Goal: Task Accomplishment & Management: Manage account settings

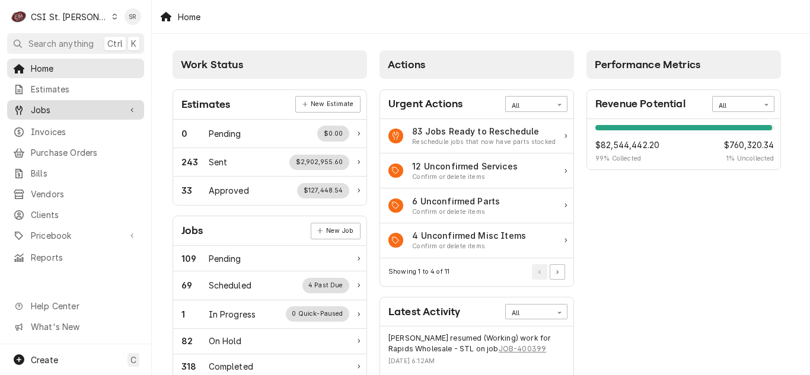
click at [52, 104] on span "Jobs" at bounding box center [76, 110] width 90 height 12
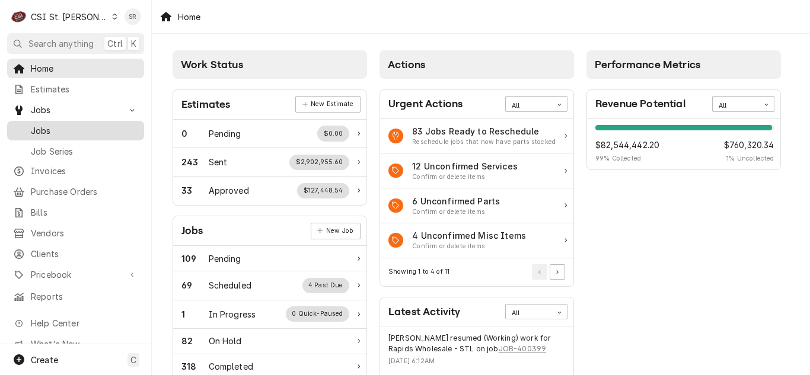
click at [52, 133] on div "Jobs" at bounding box center [75, 130] width 132 height 15
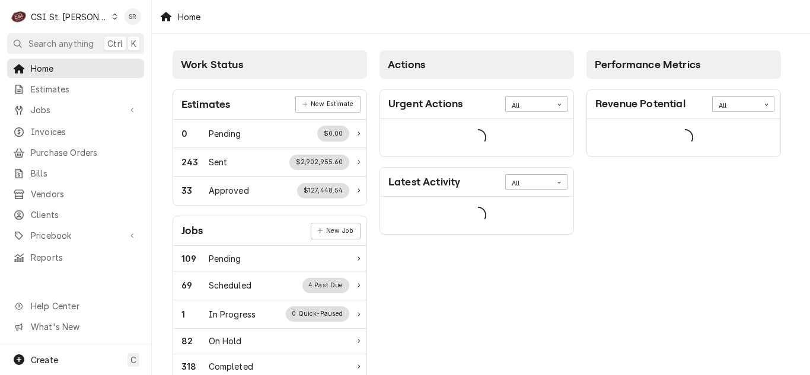
click at [62, 10] on div "C CSI St. [PERSON_NAME]" at bounding box center [64, 17] width 114 height 24
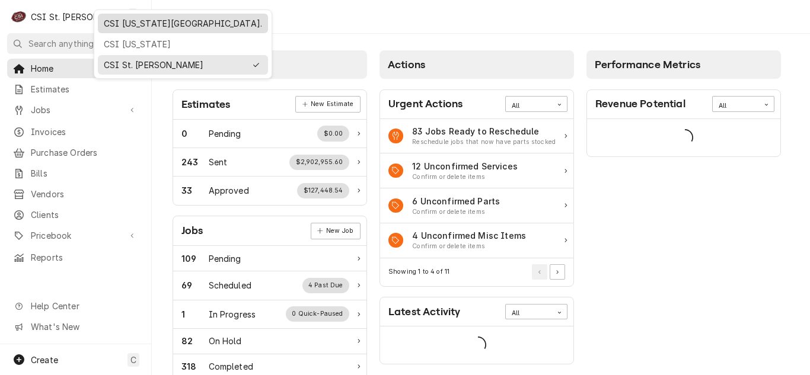
click at [128, 25] on div "CSI Kansas City." at bounding box center [183, 23] width 158 height 12
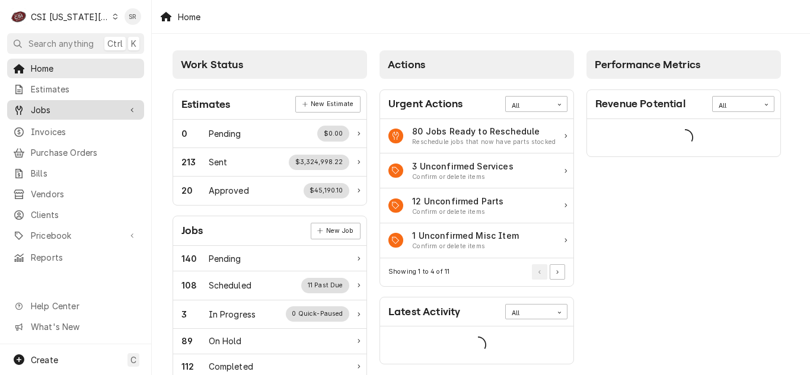
click at [45, 111] on span "Jobs" at bounding box center [76, 110] width 90 height 12
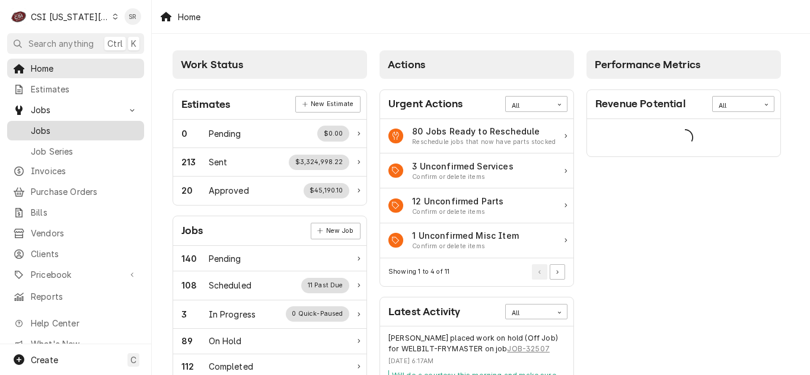
click at [53, 126] on span "Jobs" at bounding box center [84, 130] width 107 height 12
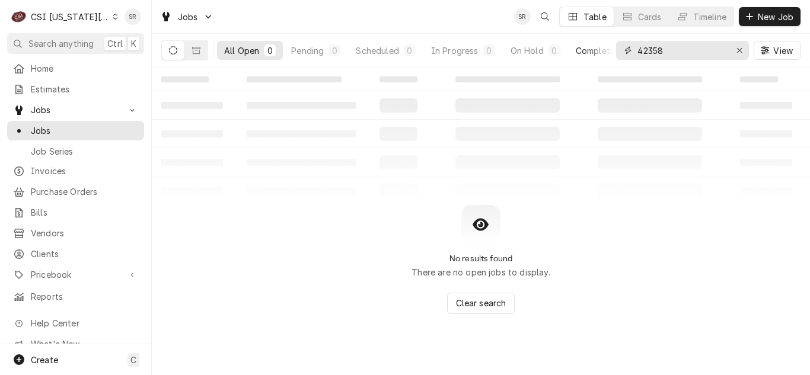
drag, startPoint x: 681, startPoint y: 52, endPoint x: 611, endPoint y: 50, distance: 69.4
click at [611, 50] on div "All Open 0 Pending 0 Scheduled 0 In Progress 0 On Hold 0 Completed 0 42358 View" at bounding box center [480, 50] width 639 height 33
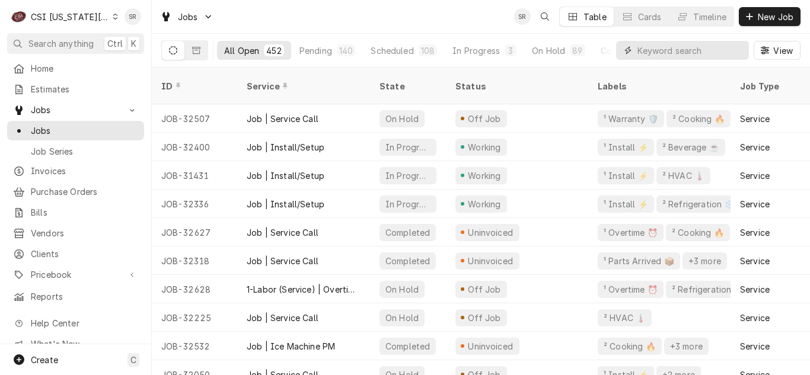
click at [648, 50] on input "Dynamic Content Wrapper" at bounding box center [690, 50] width 106 height 19
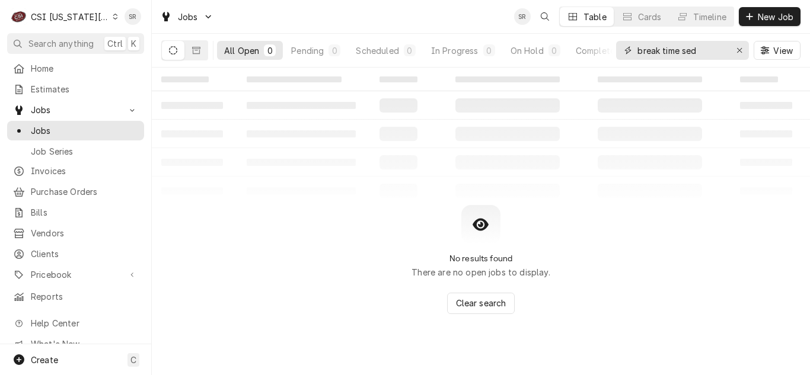
click at [665, 49] on input "break time sed" at bounding box center [681, 50] width 89 height 19
click at [703, 53] on input "breaktime sed" at bounding box center [681, 50] width 89 height 19
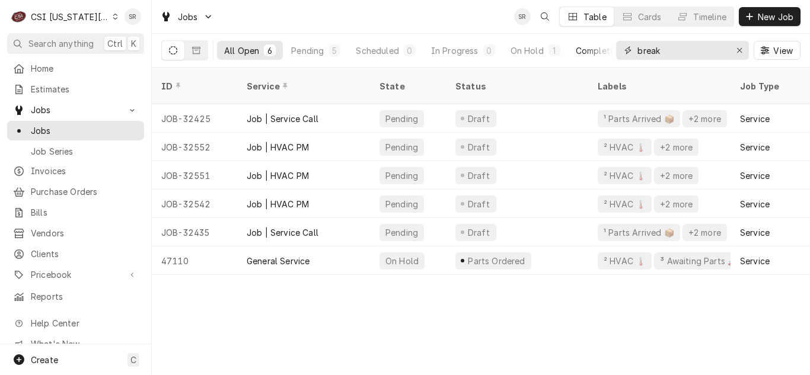
drag, startPoint x: 674, startPoint y: 54, endPoint x: 608, endPoint y: 44, distance: 66.5
click at [608, 44] on div "All Open 6 Pending 5 Scheduled 0 In Progress 0 On Hold 1 Completed 0 break View" at bounding box center [480, 50] width 639 height 33
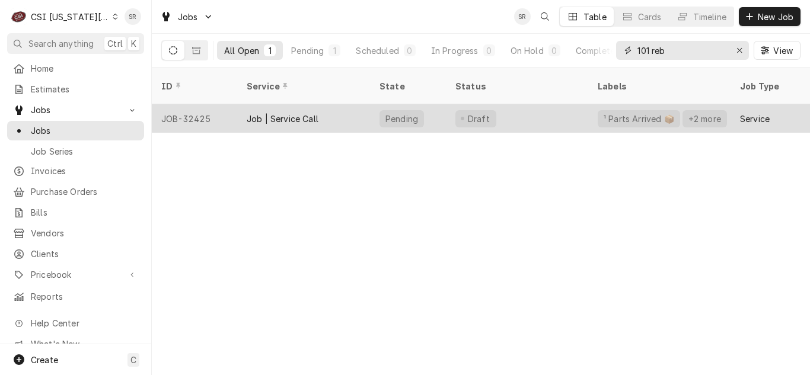
type input "101 reb"
click at [296, 113] on div "Job | Service Call" at bounding box center [303, 118] width 133 height 28
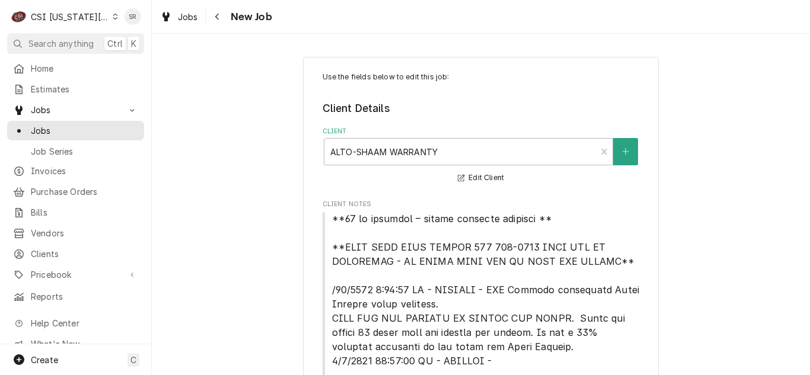
type textarea "x"
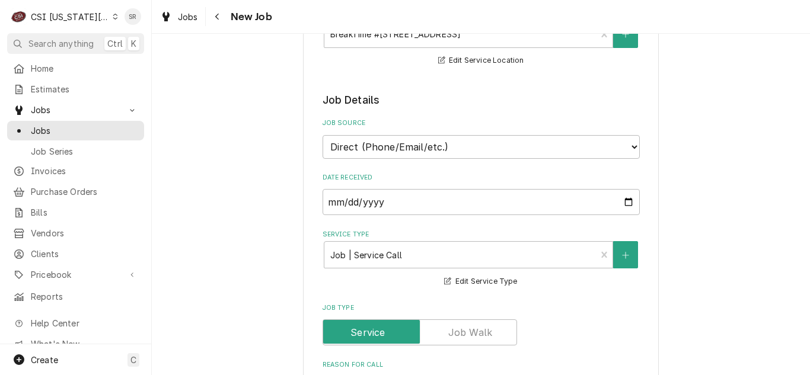
scroll to position [711, 0]
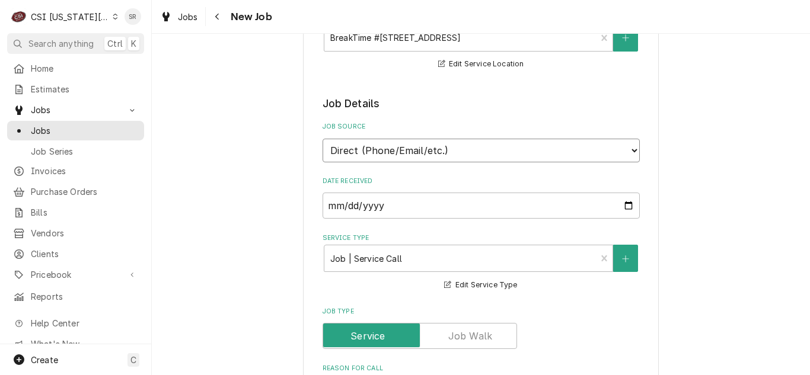
click at [389, 161] on select "Direct (Phone/Email/etc.) Service Channel Corrigo Ecotrak Other" at bounding box center [481, 151] width 317 height 24
select select "3"
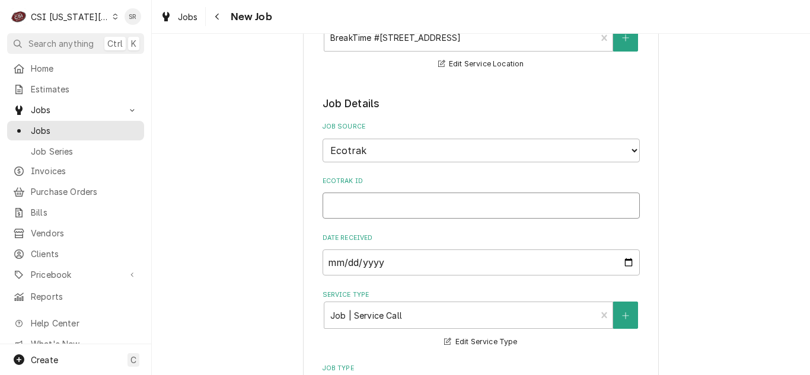
click at [365, 196] on input "Ecotrak ID" at bounding box center [481, 206] width 317 height 26
type textarea "x"
type input "A"
type textarea "x"
type input "Al"
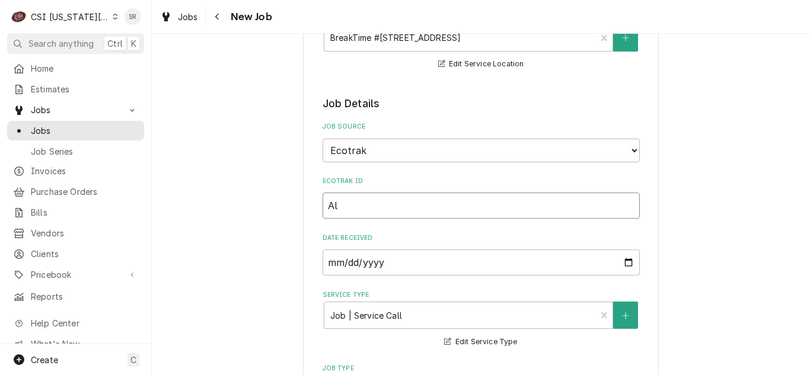
type textarea "x"
type input "Alt"
type textarea "x"
type input "Alto"
type textarea "x"
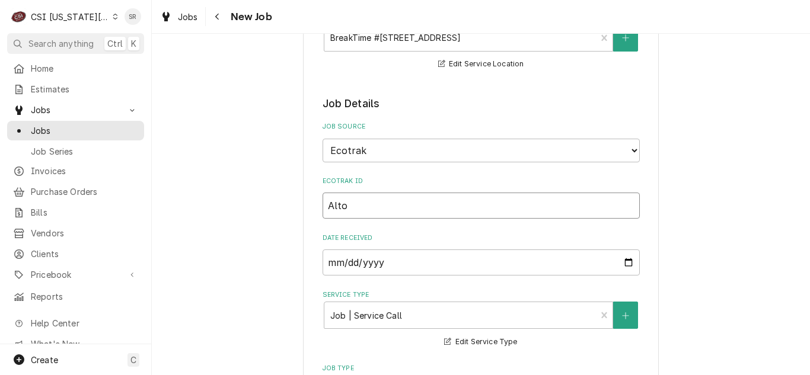
type input "Alto-"
type textarea "x"
type input "Alto-S"
type textarea "x"
type input "Alto-Sa"
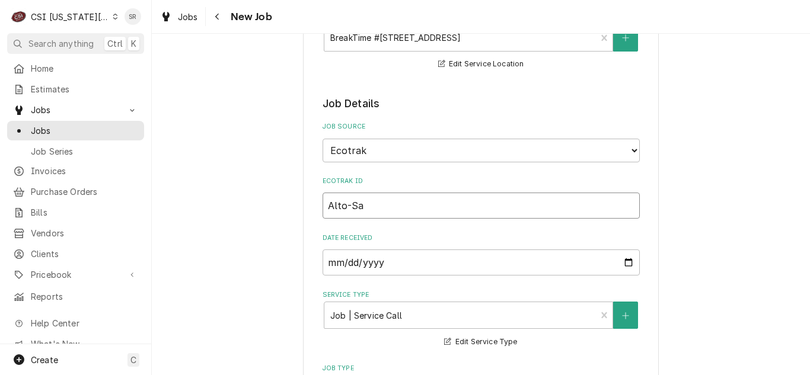
type textarea "x"
type input "Alto-S"
type textarea "x"
type input "Alto-Sh"
type textarea "x"
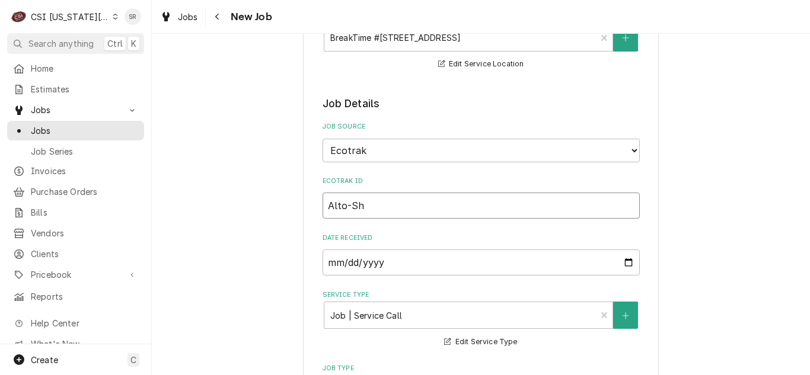
type input "Alto-Sha"
type textarea "x"
type input "Alto-Shaa"
type textarea "x"
type input "Alto-Shaa"
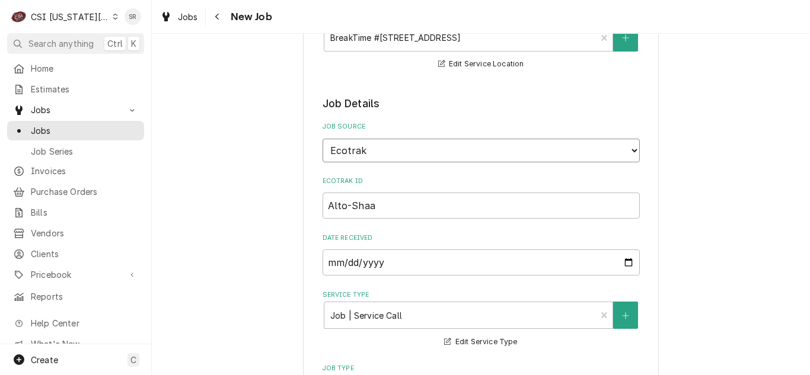
click at [361, 151] on select "Direct (Phone/Email/etc.) Service Channel Corrigo Ecotrak Other" at bounding box center [481, 151] width 317 height 24
select select "100"
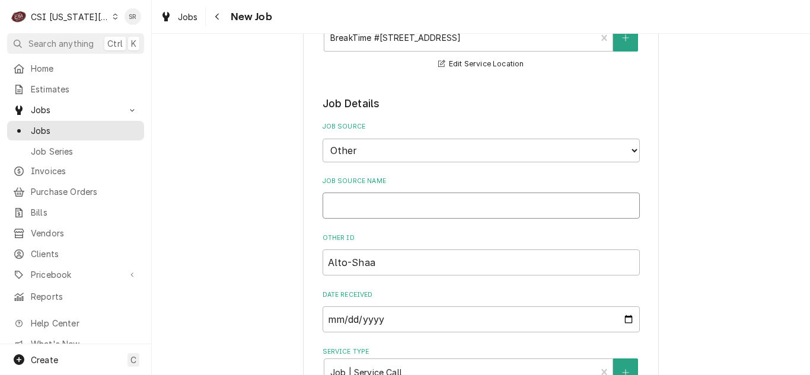
click at [373, 205] on input "Job Source Name" at bounding box center [481, 206] width 317 height 26
type textarea "x"
type input "A"
type textarea "x"
type input "Al"
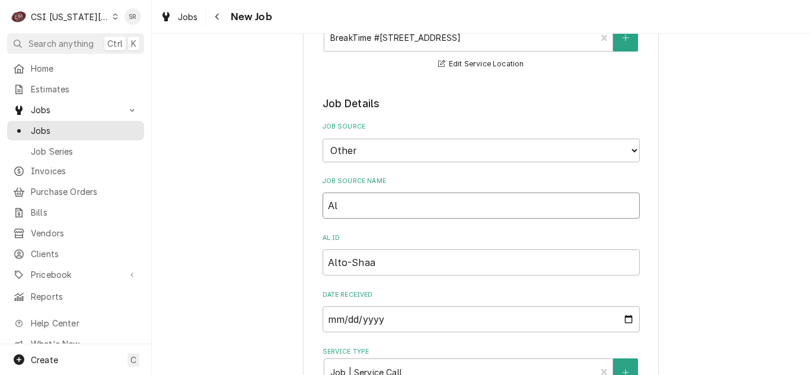
type textarea "x"
type input "Alt"
type textarea "x"
type input "Alto"
type textarea "x"
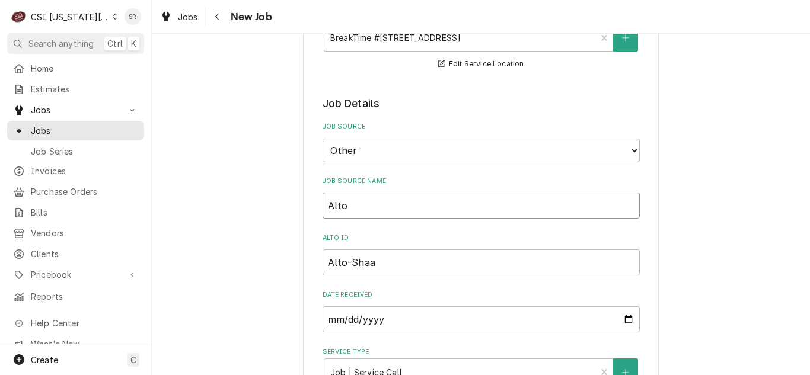
type input "Alto-"
type textarea "x"
type input "Alto-Sh"
type textarea "x"
type input "Alto-Sha"
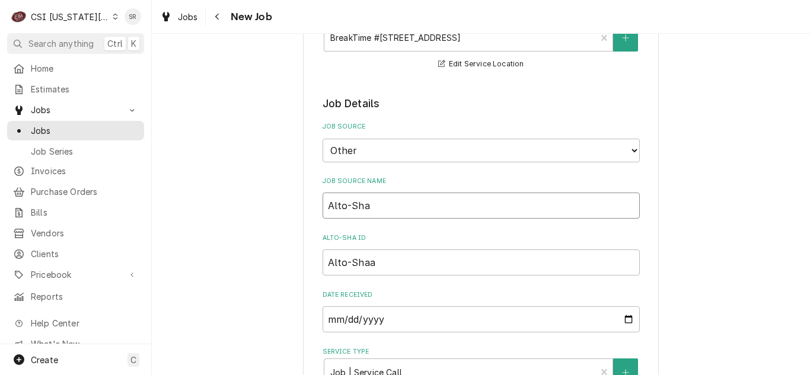
type textarea "x"
type input "Alto-Shaa"
type textarea "x"
type input "Alto-Shaam"
paste input "222495"
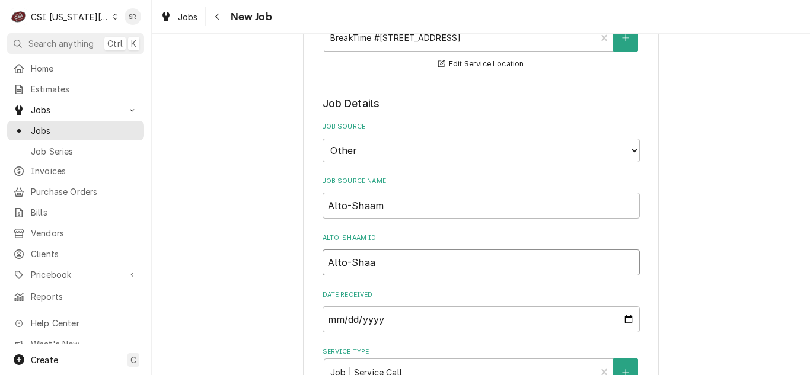
type textarea "x"
type input "222495"
type textarea "x"
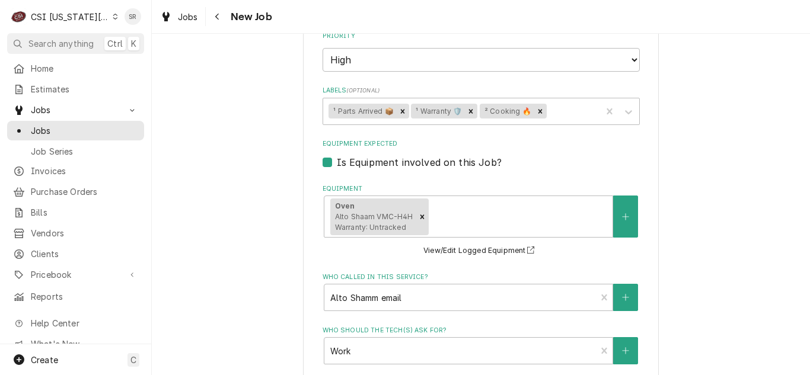
scroll to position [1825, 0]
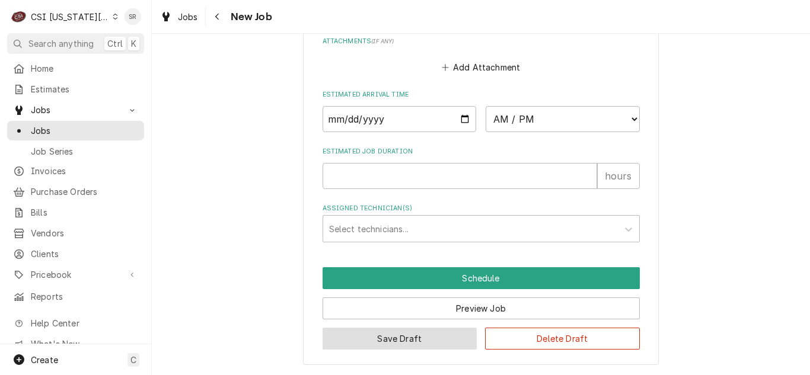
type input "222495"
click at [393, 343] on button "Save Draft" at bounding box center [400, 339] width 155 height 22
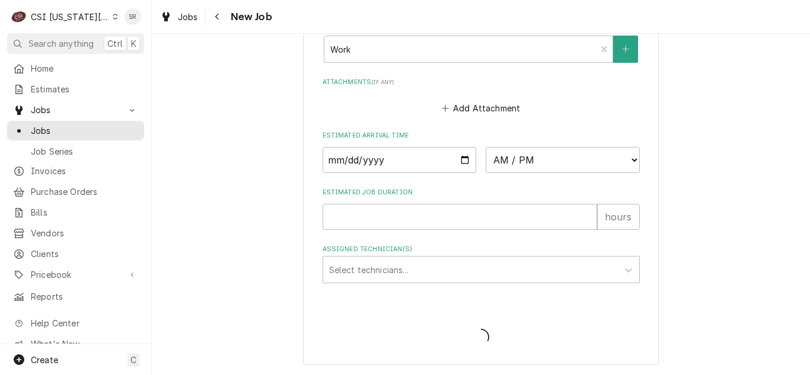
type textarea "x"
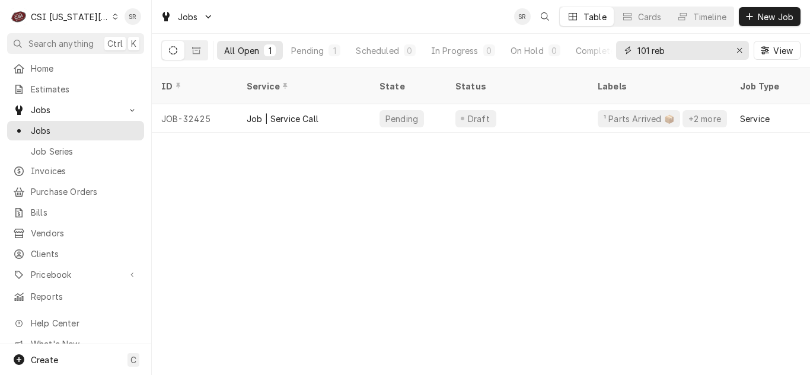
drag, startPoint x: 685, startPoint y: 52, endPoint x: 635, endPoint y: 44, distance: 51.0
click at [635, 44] on div "101 reb" at bounding box center [682, 50] width 133 height 19
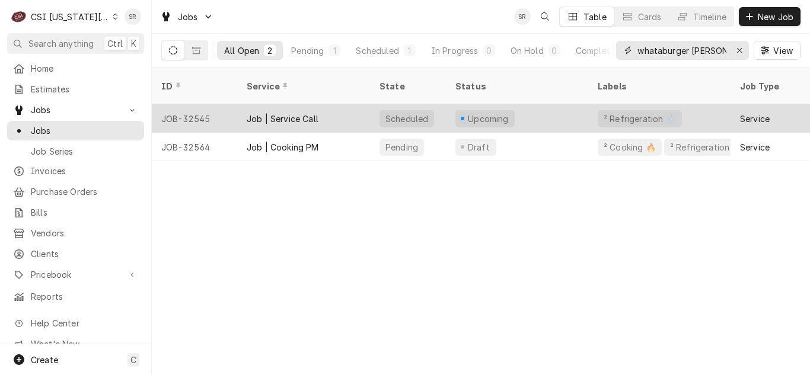
type input "whataburger harr"
click at [400, 113] on div "Scheduled" at bounding box center [406, 119] width 45 height 12
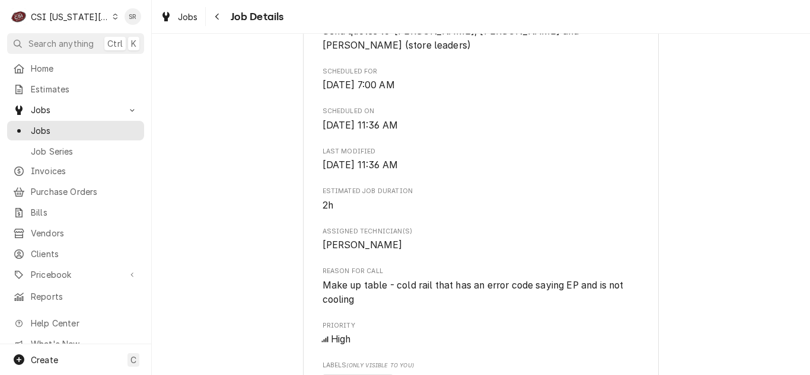
scroll to position [711, 0]
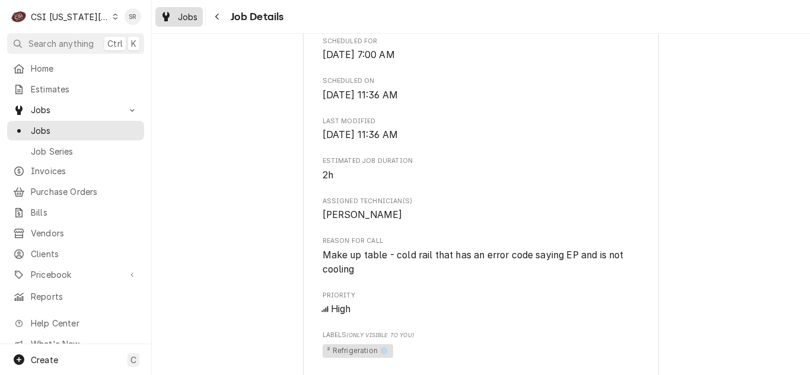
click at [162, 20] on div "Dynamic Content Wrapper" at bounding box center [166, 16] width 12 height 14
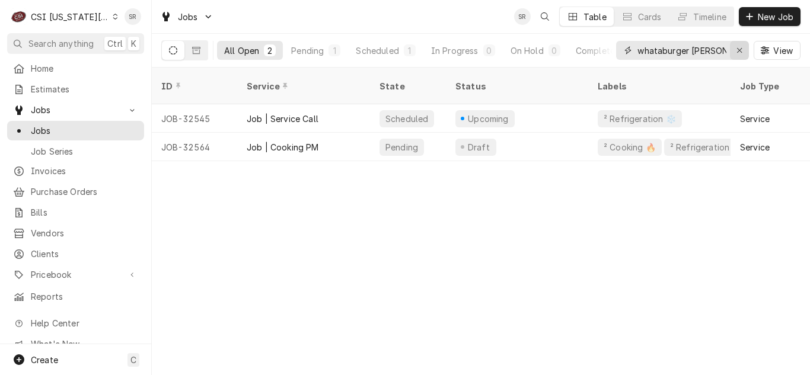
click at [734, 50] on div "Erase input" at bounding box center [739, 50] width 12 height 12
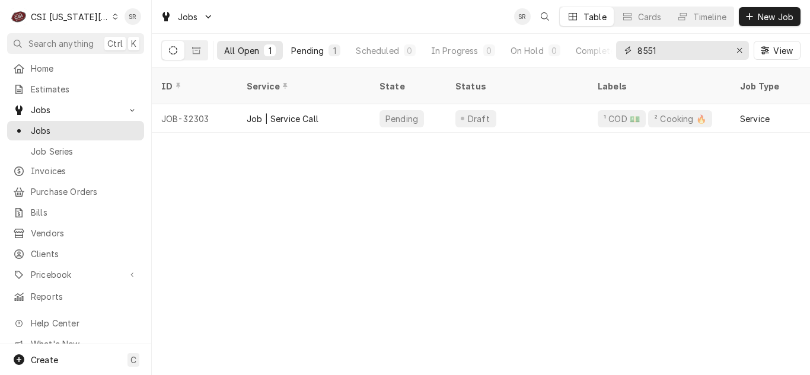
type input "8551"
click at [322, 56] on button "Pending 1" at bounding box center [315, 50] width 63 height 19
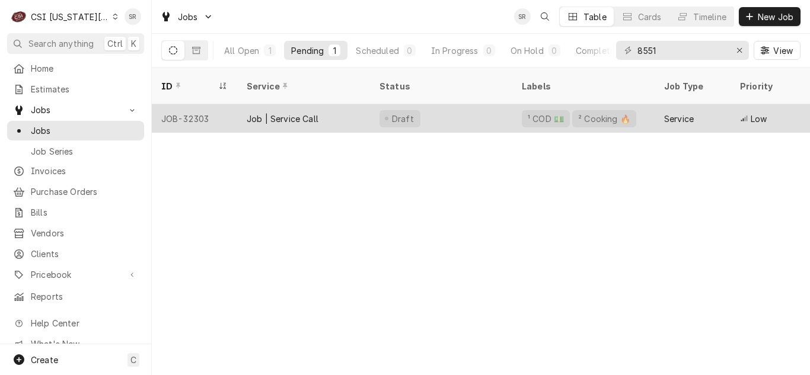
click at [286, 113] on div "Job | Service Call" at bounding box center [283, 119] width 72 height 12
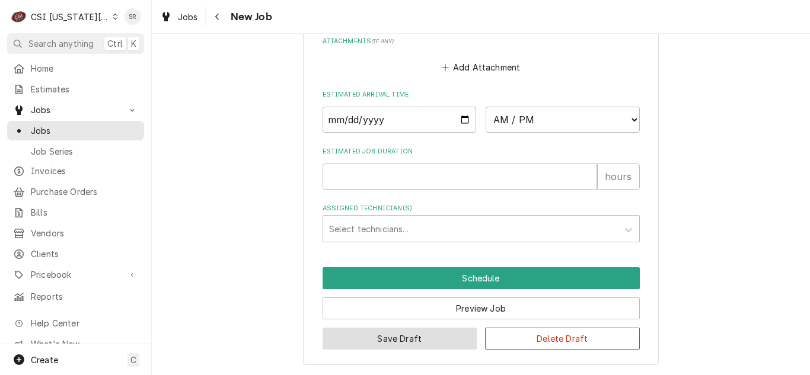
click at [408, 349] on button "Save Draft" at bounding box center [400, 339] width 155 height 22
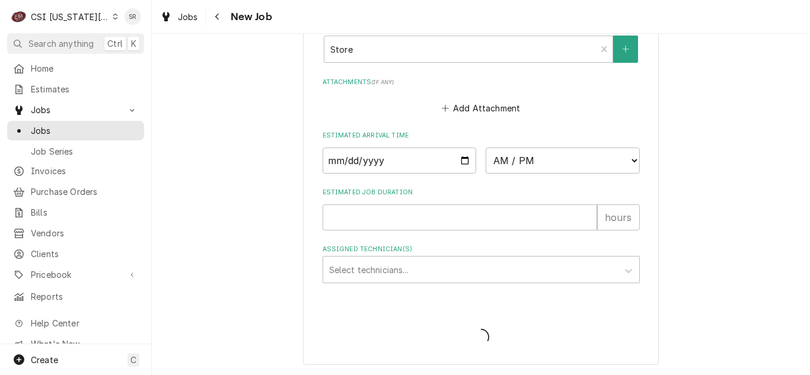
scroll to position [989, 0]
type textarea "x"
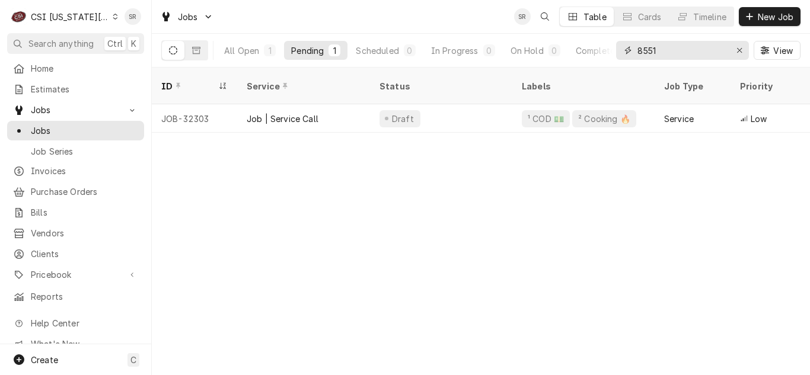
drag, startPoint x: 656, startPoint y: 49, endPoint x: 614, endPoint y: 41, distance: 42.9
click at [614, 41] on div "All Open 1 Pending 1 Scheduled 0 In Progress 0 On Hold 0 Completed 0 8551 View" at bounding box center [480, 50] width 639 height 33
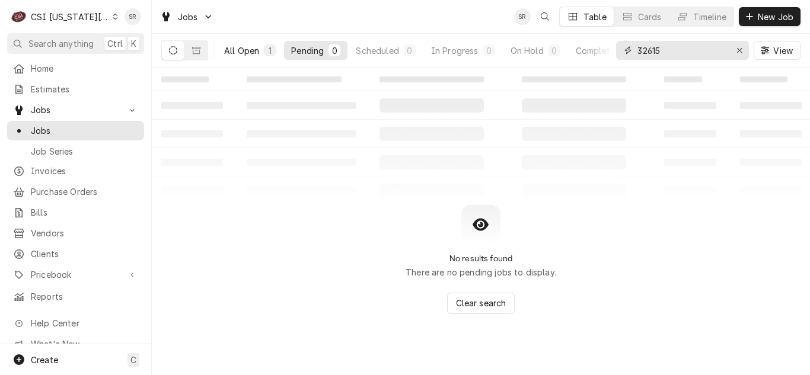
type input "32615"
click at [238, 55] on div "All Open" at bounding box center [241, 50] width 35 height 12
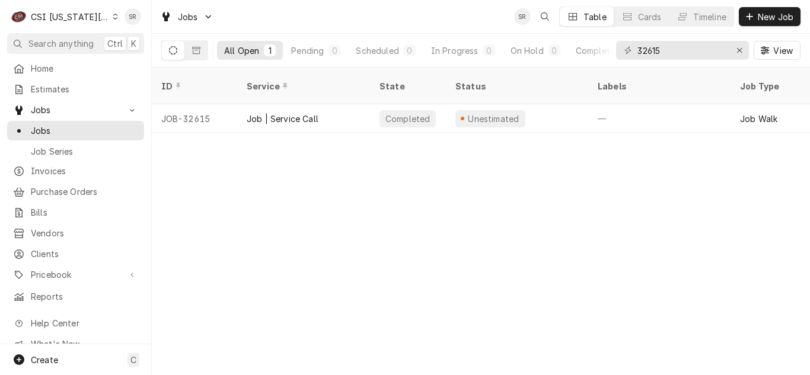
click at [306, 113] on div "Job | Service Call" at bounding box center [283, 119] width 72 height 12
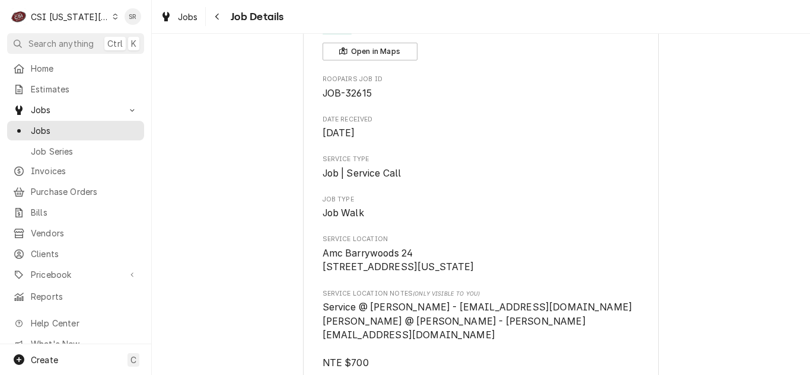
scroll to position [59, 0]
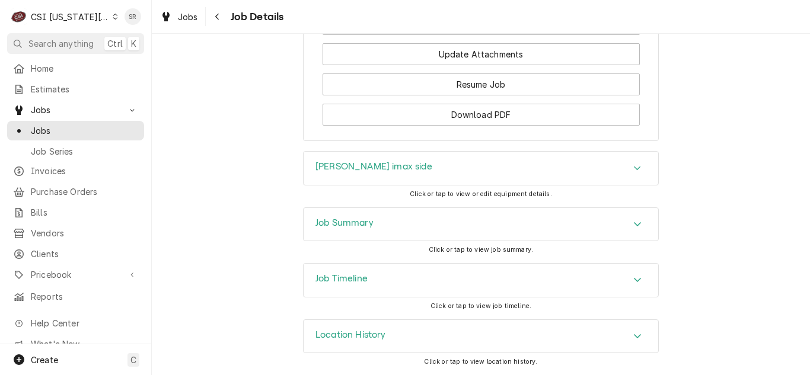
click at [369, 237] on div "Job Summary" at bounding box center [481, 224] width 355 height 33
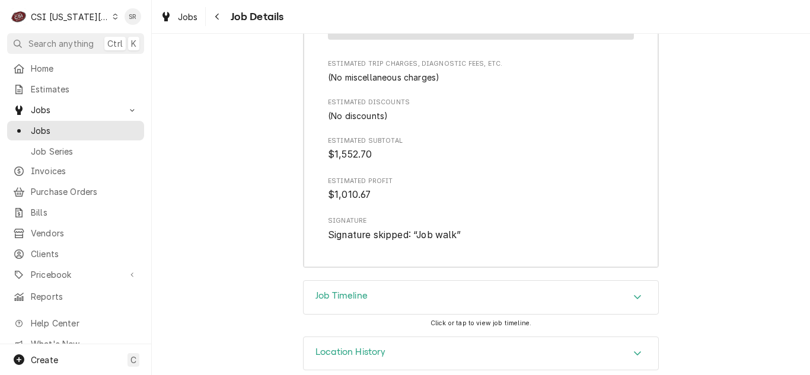
scroll to position [3197, 0]
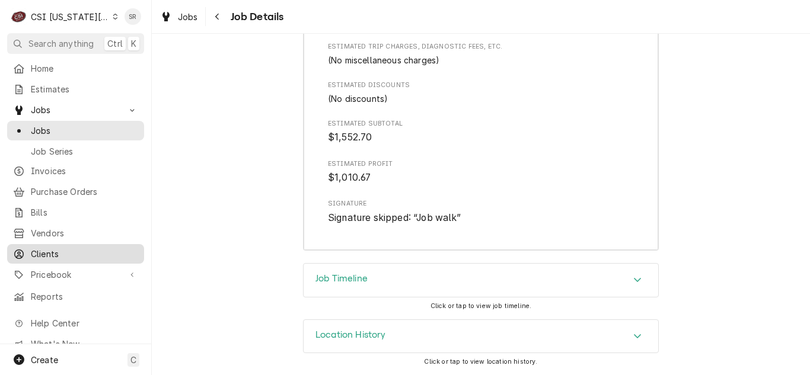
drag, startPoint x: 44, startPoint y: 254, endPoint x: 49, endPoint y: 250, distance: 6.3
click at [44, 254] on div "Clients" at bounding box center [75, 254] width 132 height 15
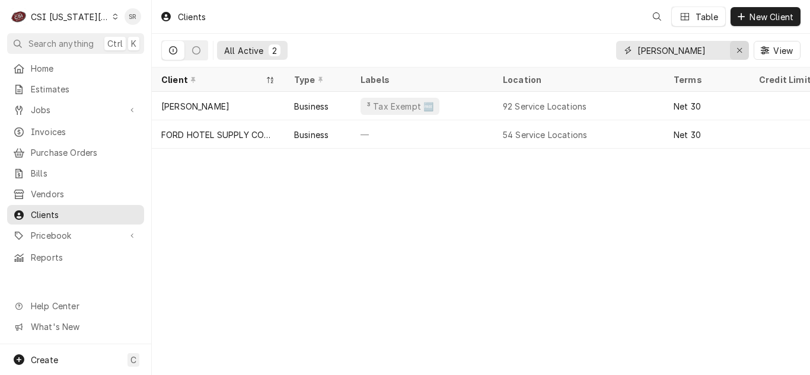
click at [735, 54] on div "Erase input" at bounding box center [739, 50] width 12 height 12
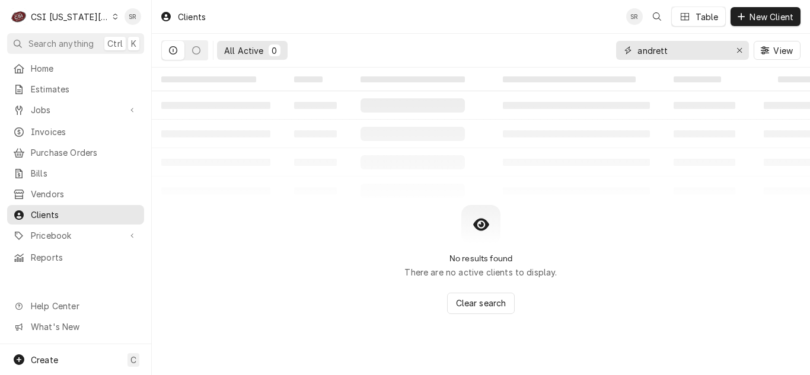
type input "andrett"
